Goal: Transaction & Acquisition: Purchase product/service

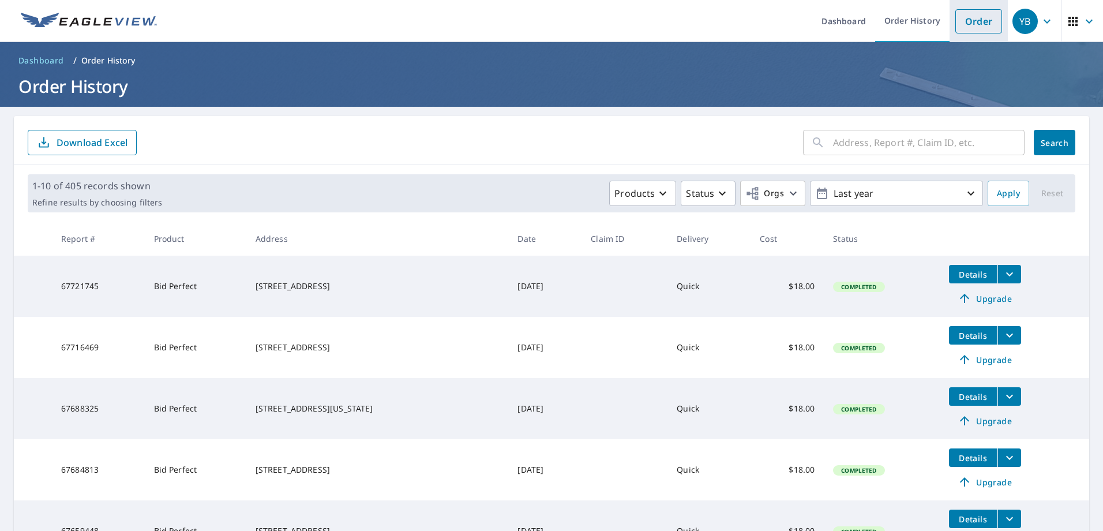
click at [963, 22] on link "Order" at bounding box center [978, 21] width 47 height 24
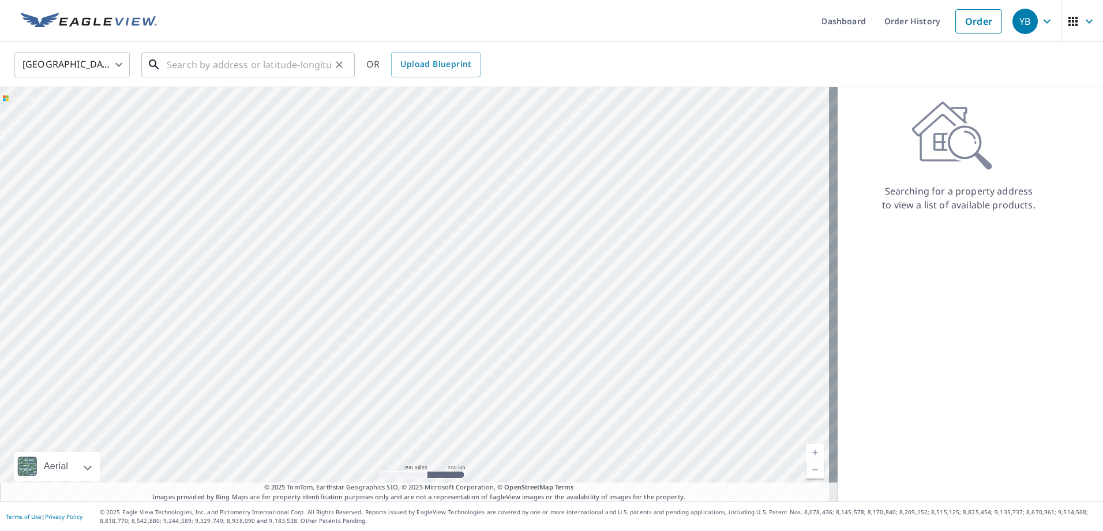
click at [287, 71] on input "text" at bounding box center [249, 64] width 164 height 32
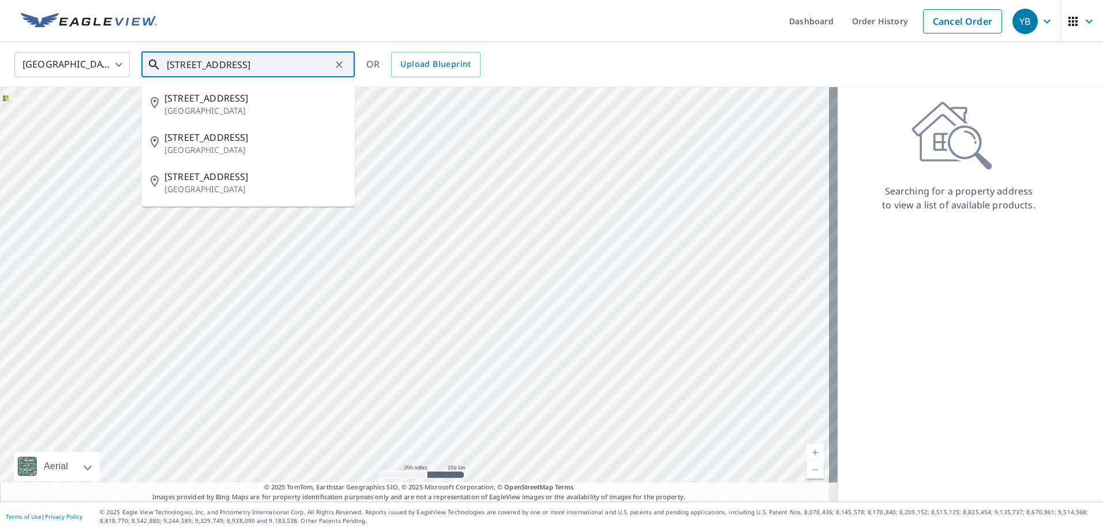
click at [238, 65] on input "[STREET_ADDRESS]" at bounding box center [249, 64] width 164 height 32
click at [251, 95] on span "[STREET_ADDRESS]" at bounding box center [254, 98] width 181 height 14
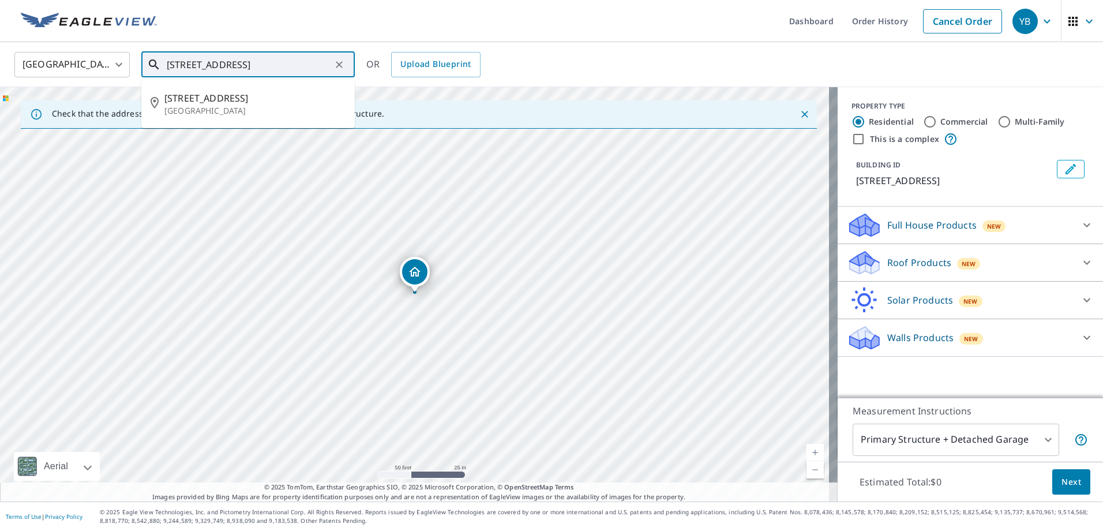
click at [247, 64] on input "[STREET_ADDRESS]" at bounding box center [249, 64] width 164 height 32
drag, startPoint x: 250, startPoint y: 66, endPoint x: 235, endPoint y: 67, distance: 15.1
click at [235, 67] on input "[STREET_ADDRESS]" at bounding box center [249, 64] width 164 height 32
click at [326, 63] on input "[STREET_ADDRESS]" at bounding box center [249, 64] width 164 height 32
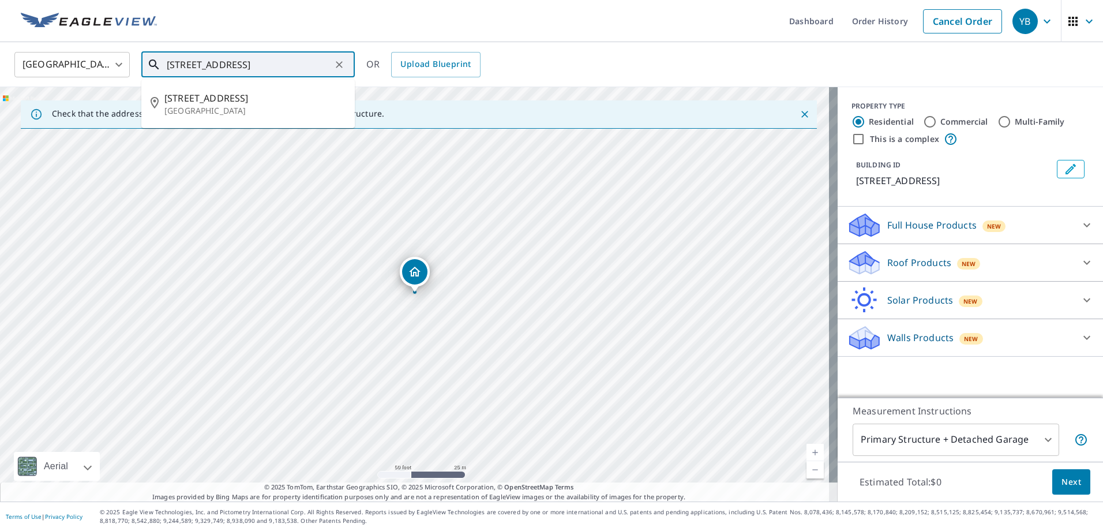
drag, startPoint x: 327, startPoint y: 63, endPoint x: 231, endPoint y: 66, distance: 95.8
click at [231, 66] on input "[STREET_ADDRESS]" at bounding box center [249, 64] width 164 height 32
click at [238, 102] on span "[STREET_ADDRESS]" at bounding box center [254, 98] width 181 height 14
type input "[STREET_ADDRESS]"
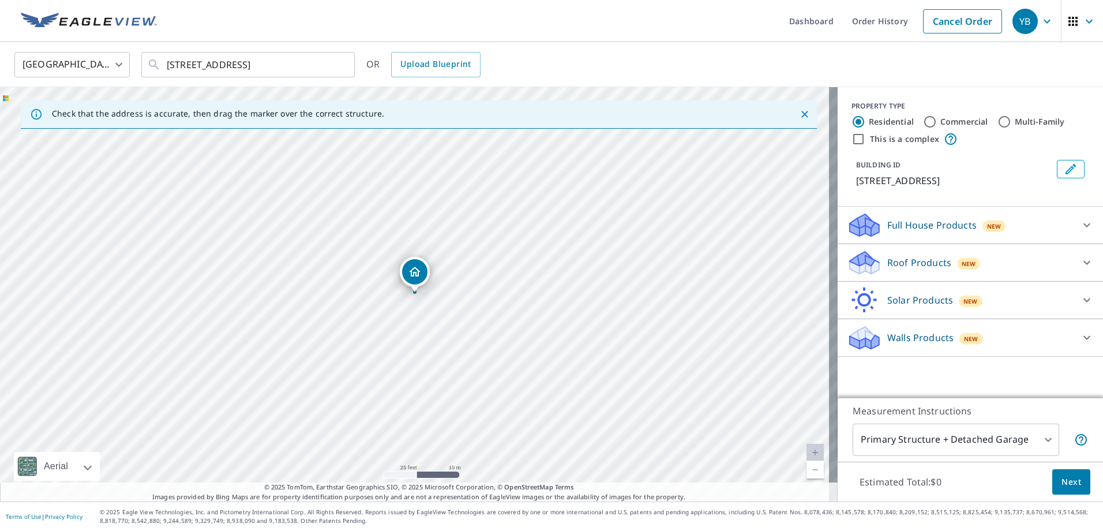
click at [892, 248] on div "Roof Products New Premium $24.25 - $75.5 Gutter $13.75 Bid Perfect™ $18" at bounding box center [969, 262] width 265 height 37
click at [889, 268] on p "Roof Products" at bounding box center [919, 262] width 64 height 14
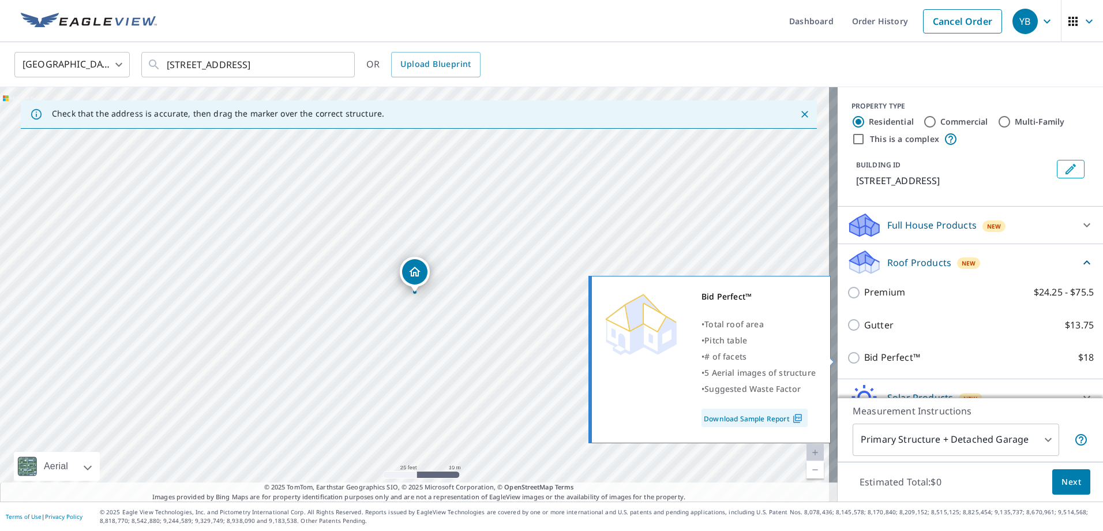
click at [907, 357] on p "Bid Perfect™" at bounding box center [892, 357] width 56 height 14
click at [864, 357] on input "Bid Perfect™ $18" at bounding box center [855, 358] width 17 height 14
checkbox input "true"
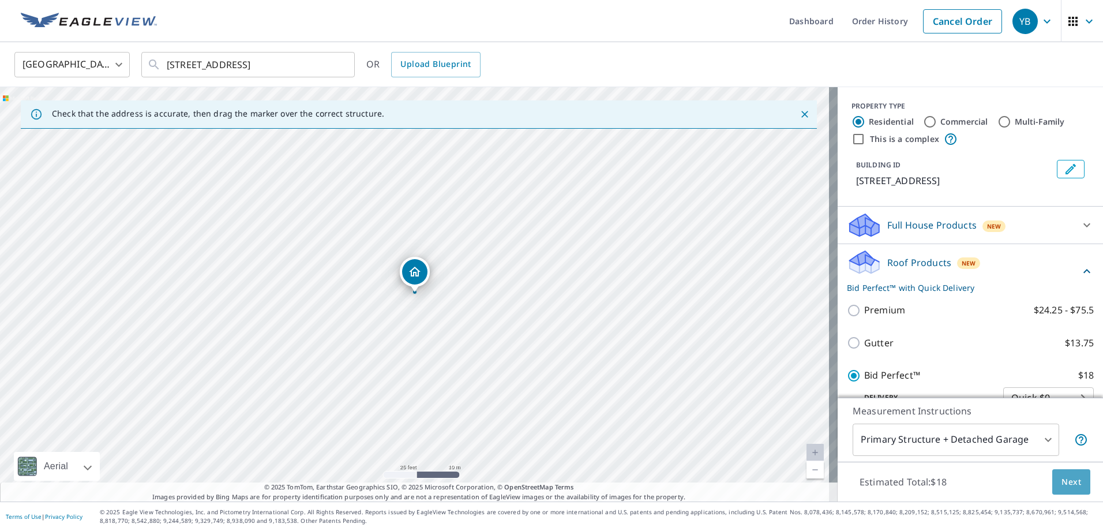
click at [1061, 469] on button "Next" at bounding box center [1071, 482] width 38 height 26
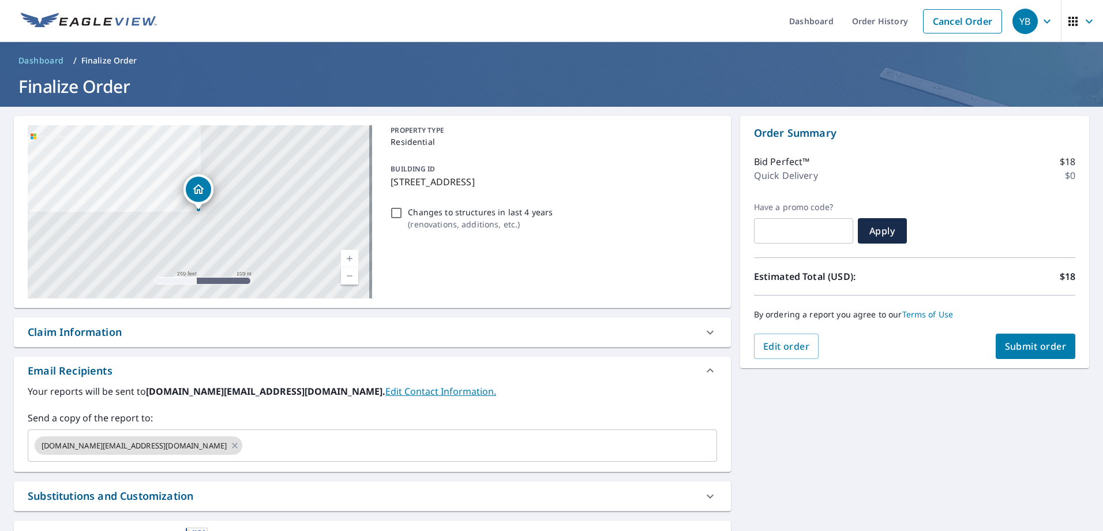
click at [1036, 345] on span "Submit order" at bounding box center [1036, 346] width 62 height 13
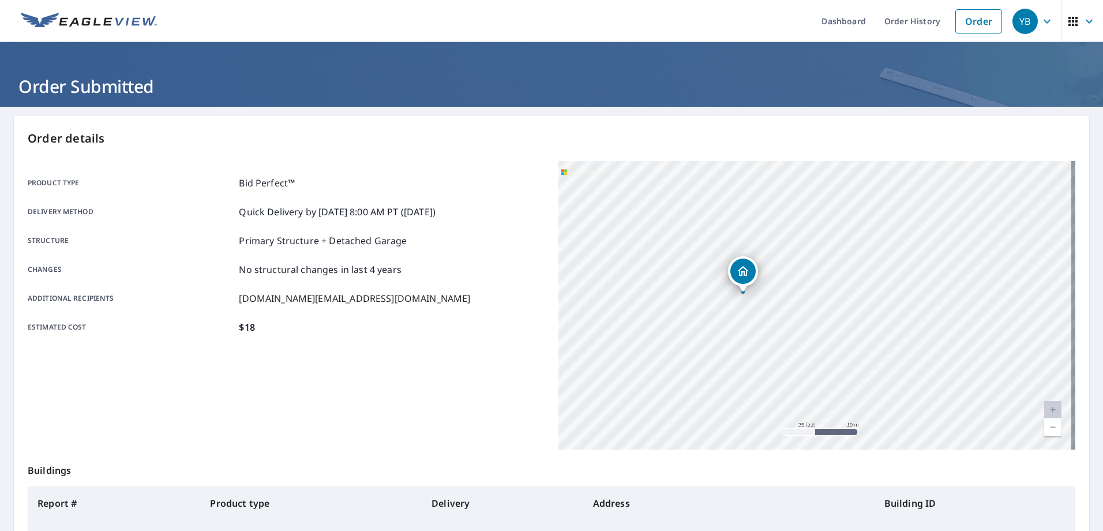
drag, startPoint x: 751, startPoint y: 211, endPoint x: 784, endPoint y: 320, distance: 114.4
click at [784, 320] on div "[STREET_ADDRESS]" at bounding box center [816, 305] width 517 height 288
